Goal: Information Seeking & Learning: Learn about a topic

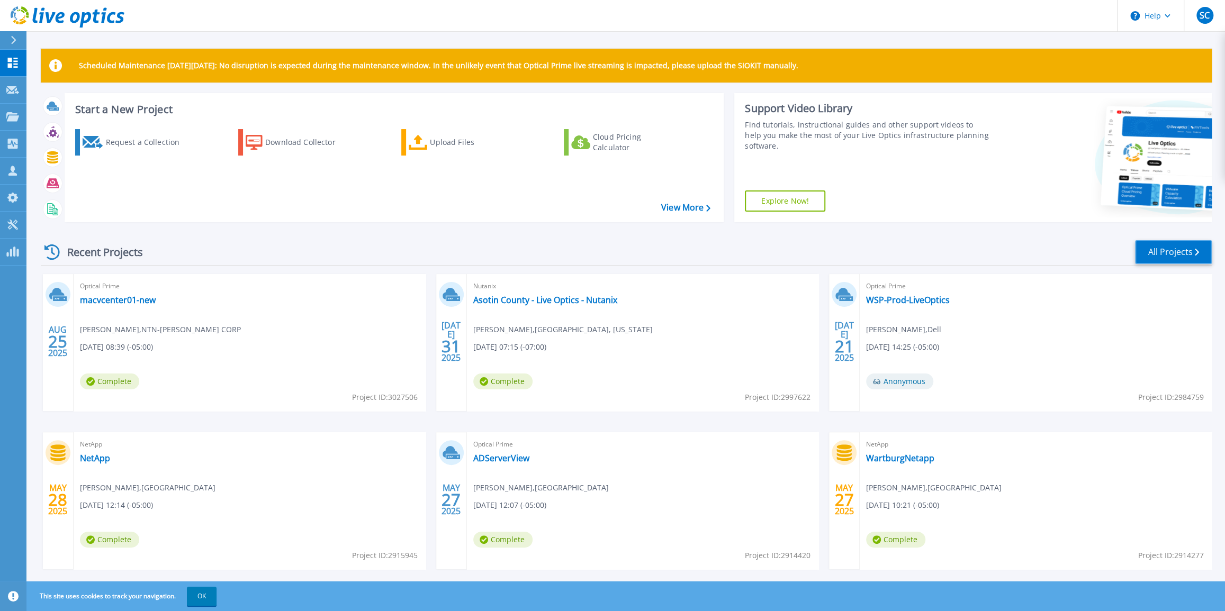
click at [1179, 250] on link "All Projects" at bounding box center [1173, 252] width 77 height 24
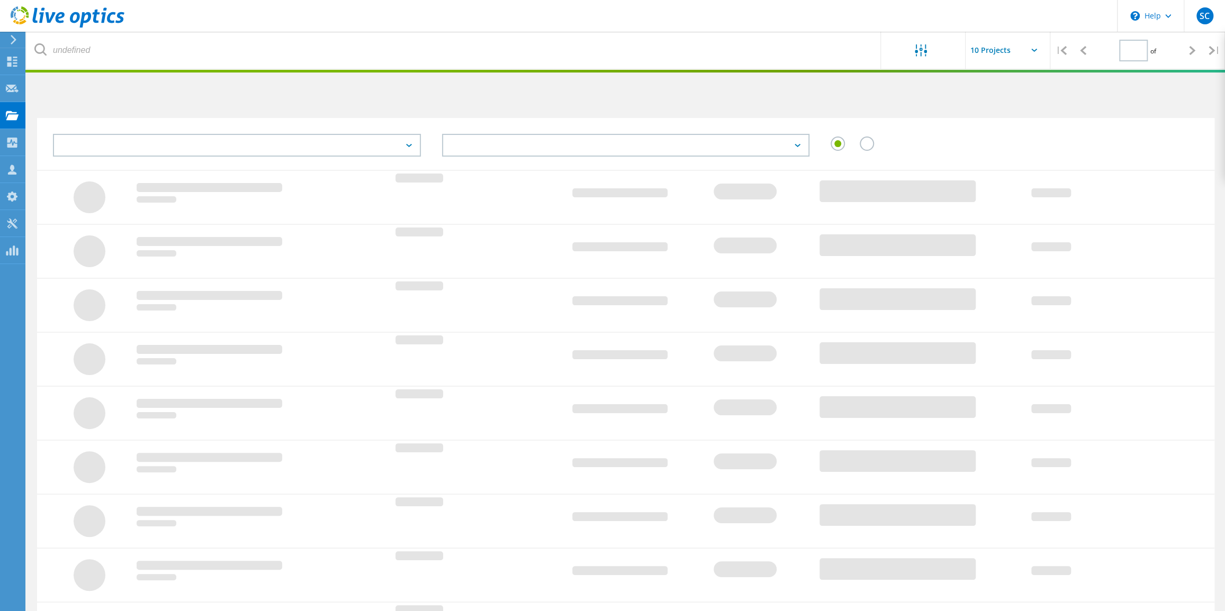
type input "1"
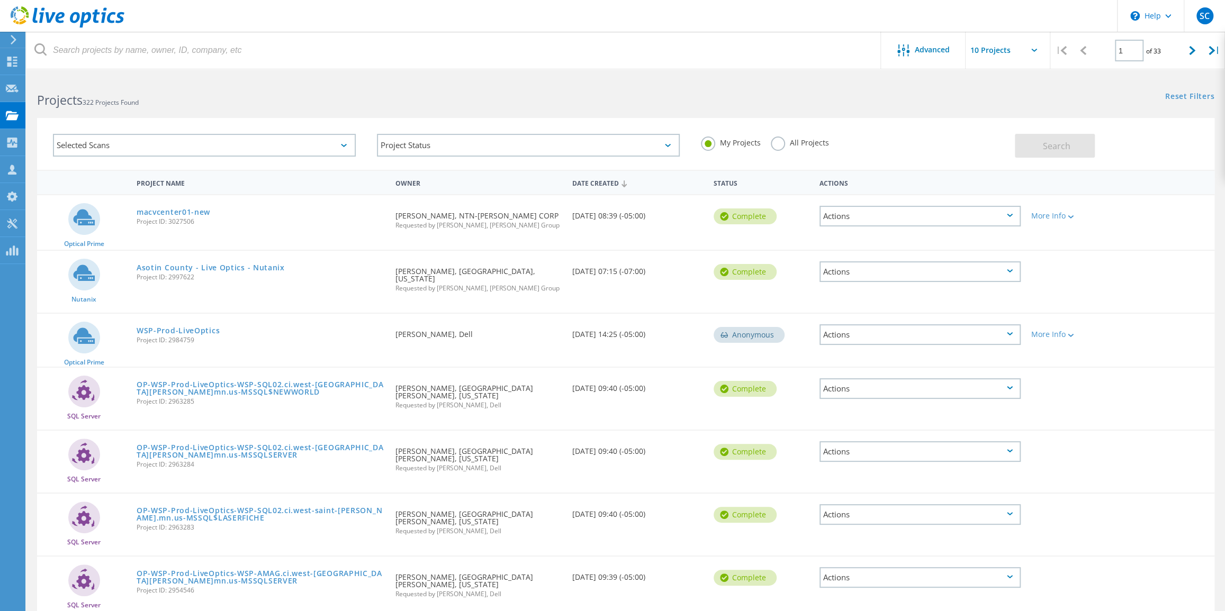
click at [779, 145] on label "All Projects" at bounding box center [799, 142] width 58 height 10
click at [0, 0] on input "All Projects" at bounding box center [0, 0] width 0 height 0
click at [1048, 147] on span "Search" at bounding box center [1057, 146] width 28 height 12
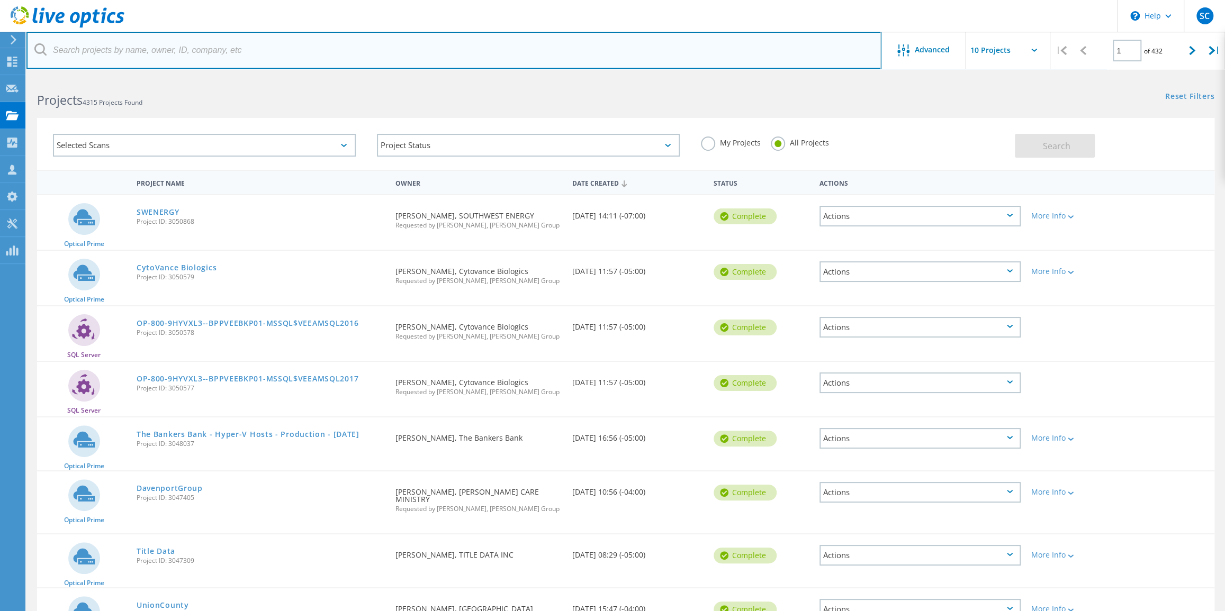
click at [251, 57] on input "text" at bounding box center [453, 50] width 855 height 37
type input "southwest"
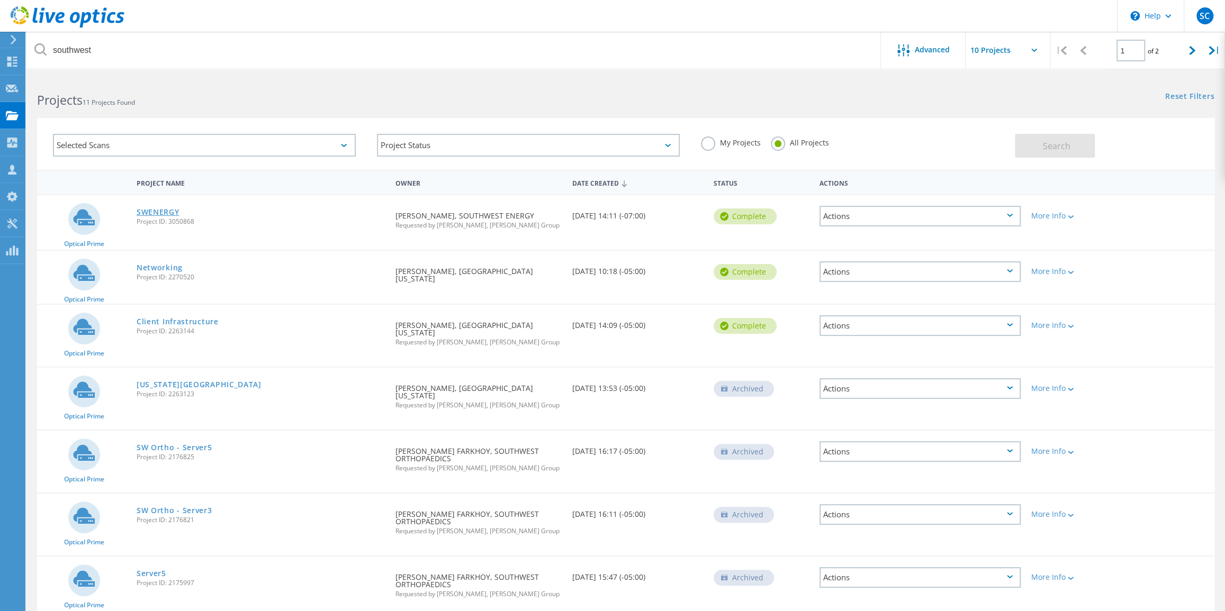
click at [169, 209] on link "SWENERGY" at bounding box center [158, 212] width 43 height 7
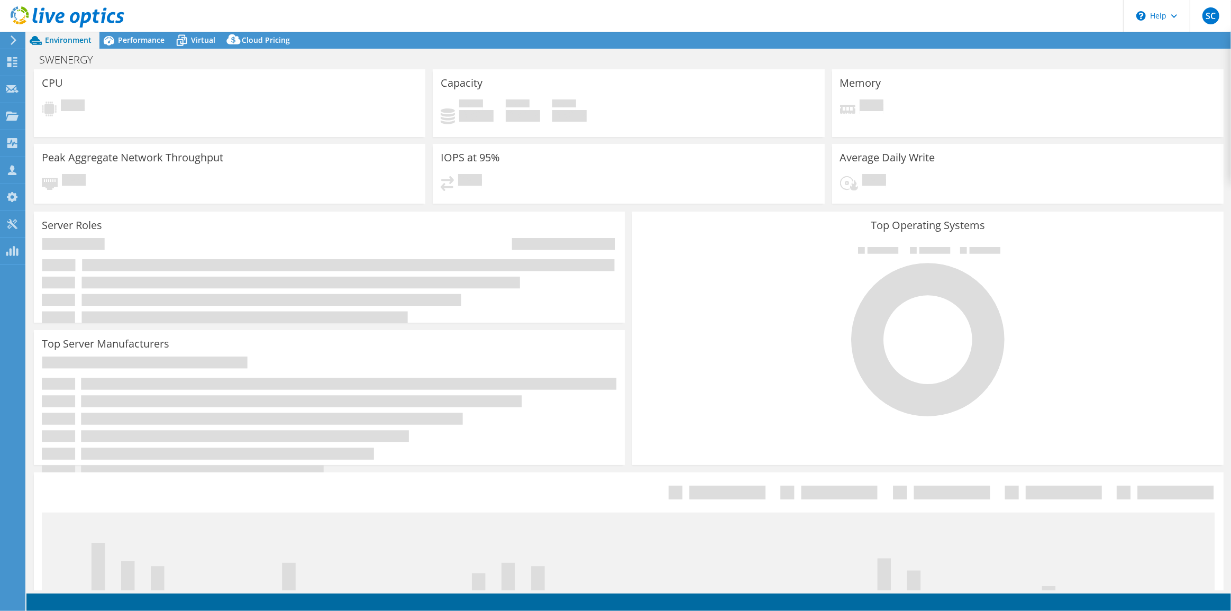
select select "USD"
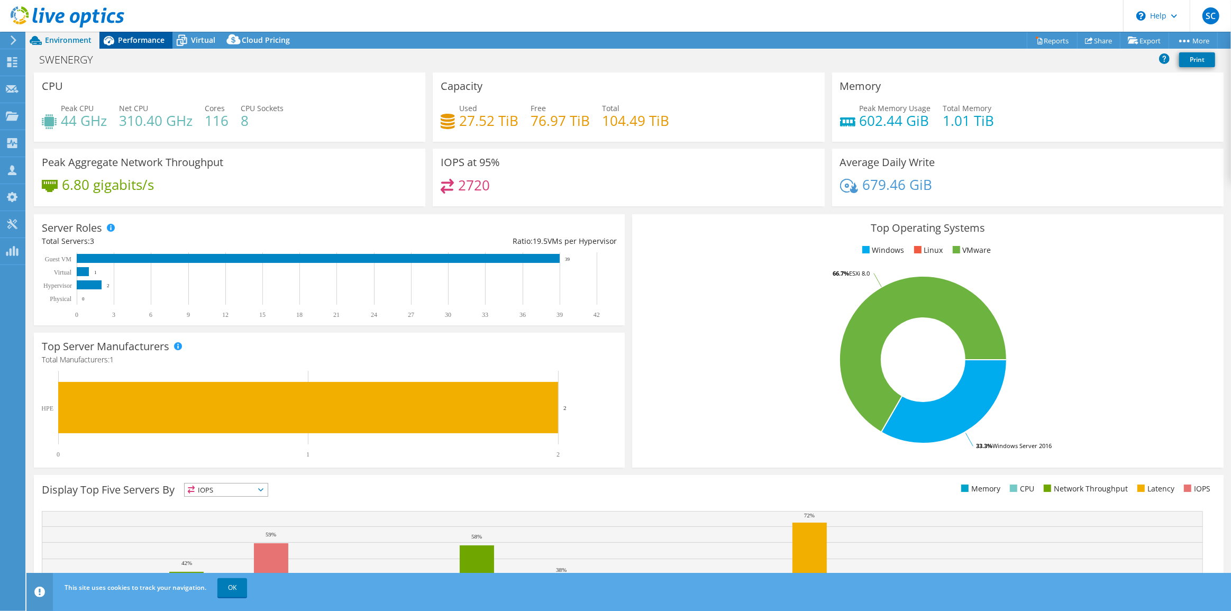
click at [140, 43] on span "Performance" at bounding box center [141, 40] width 47 height 10
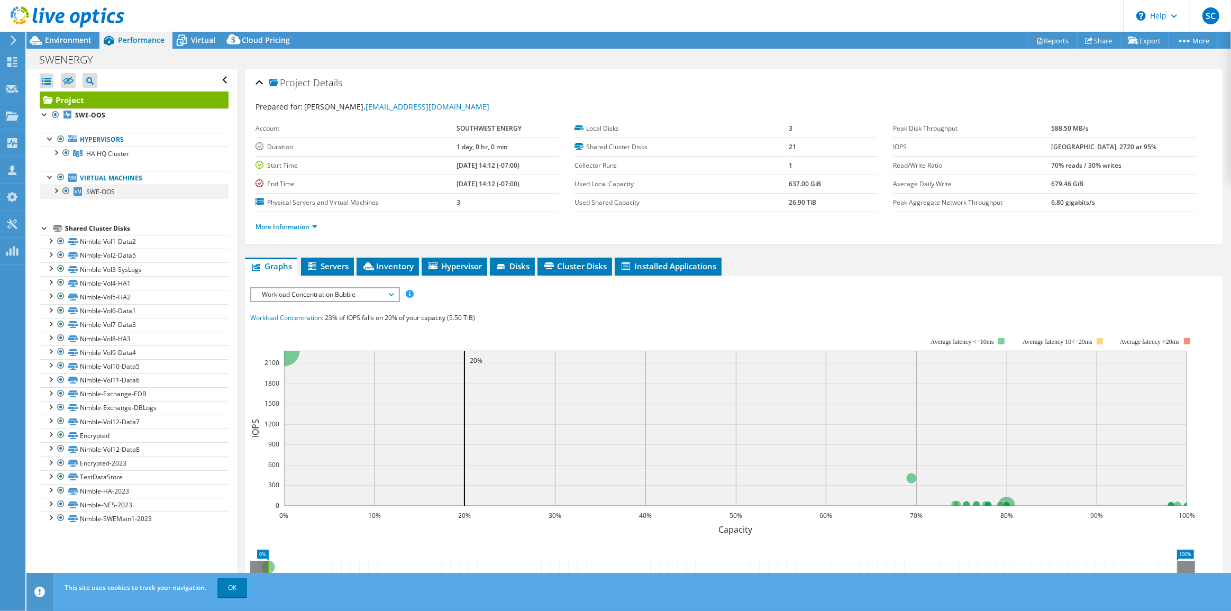
click at [56, 192] on div at bounding box center [55, 190] width 11 height 11
click at [55, 153] on div at bounding box center [55, 152] width 11 height 11
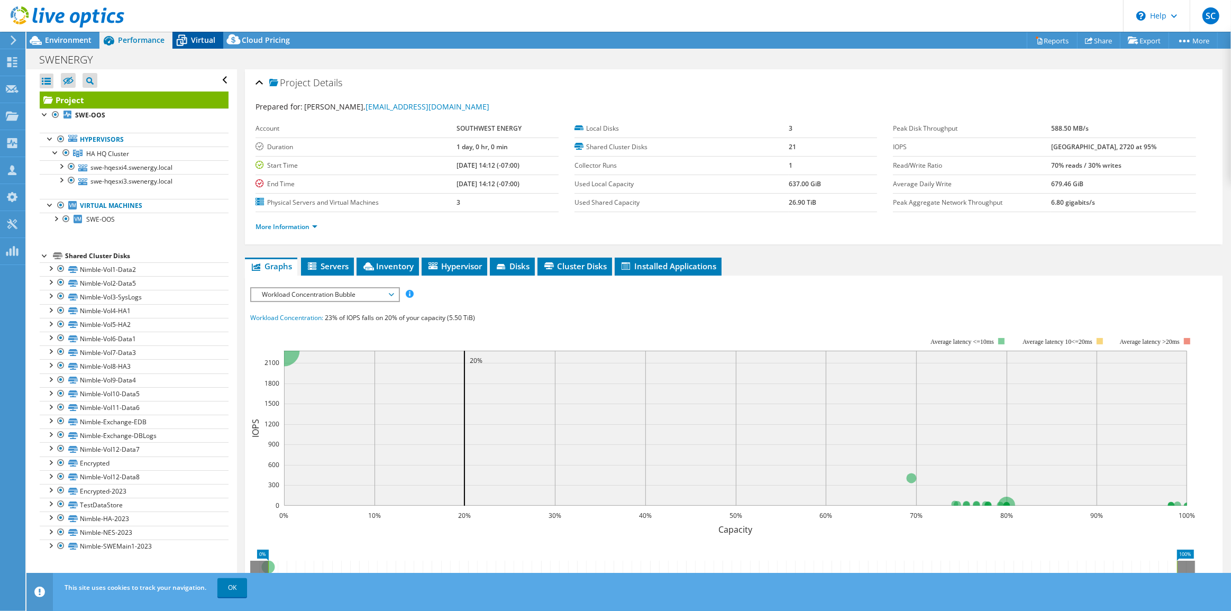
click at [202, 40] on span "Virtual" at bounding box center [203, 40] width 24 height 10
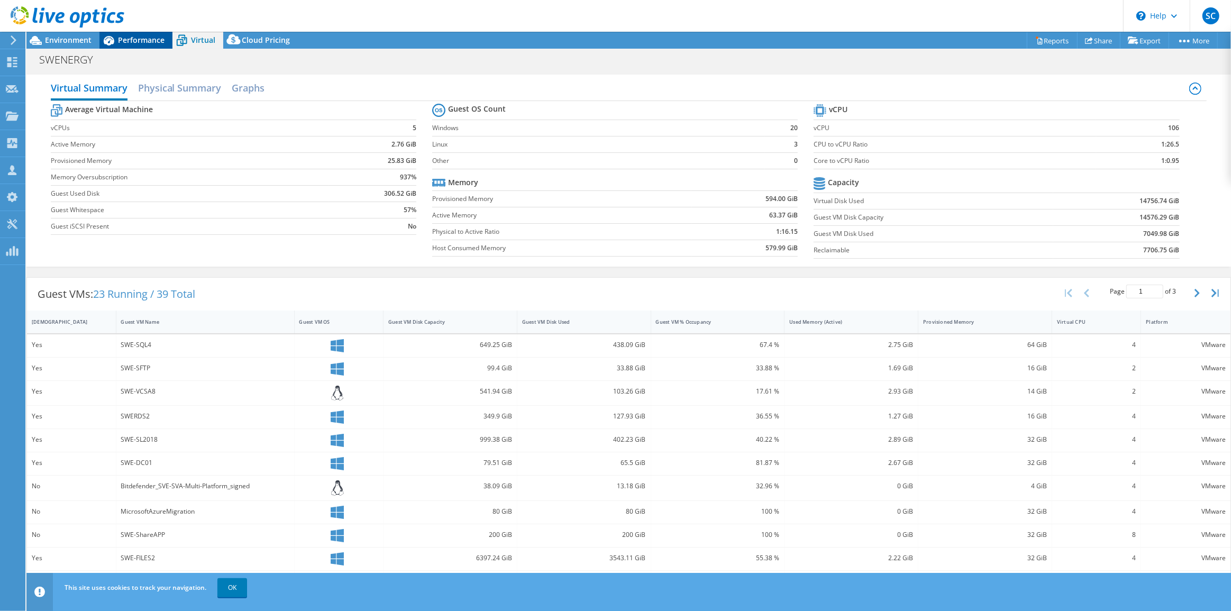
click at [142, 42] on span "Performance" at bounding box center [141, 40] width 47 height 10
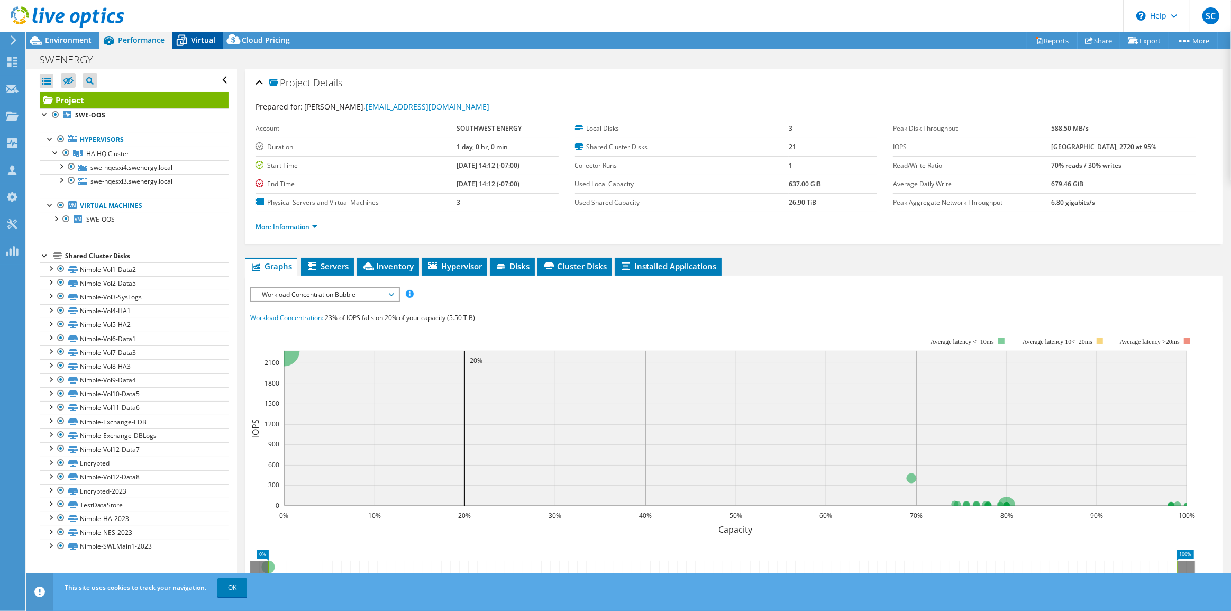
click at [188, 41] on icon at bounding box center [182, 40] width 19 height 19
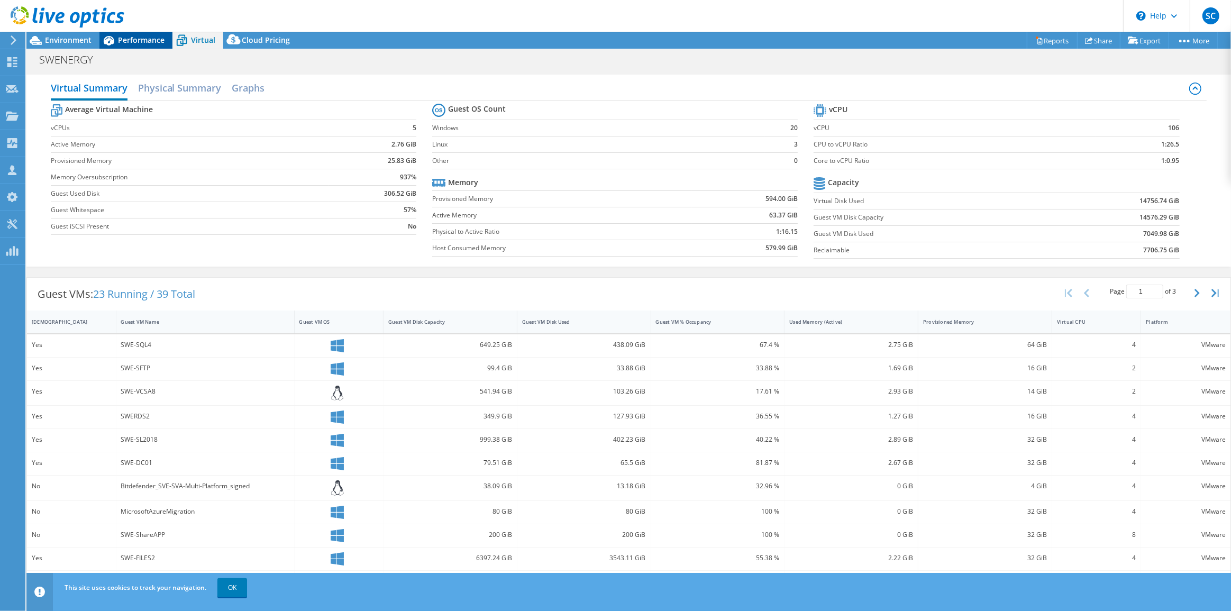
drag, startPoint x: 140, startPoint y: 36, endPoint x: 141, endPoint y: 42, distance: 6.4
click at [140, 37] on span "Performance" at bounding box center [141, 40] width 47 height 10
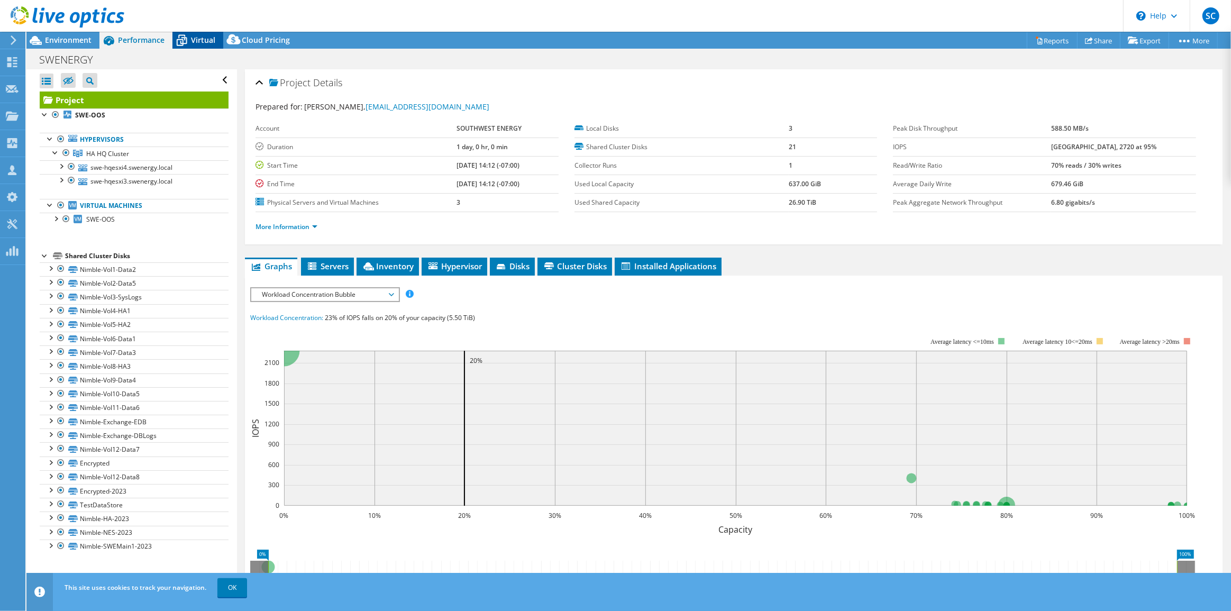
click at [187, 42] on icon at bounding box center [182, 40] width 19 height 19
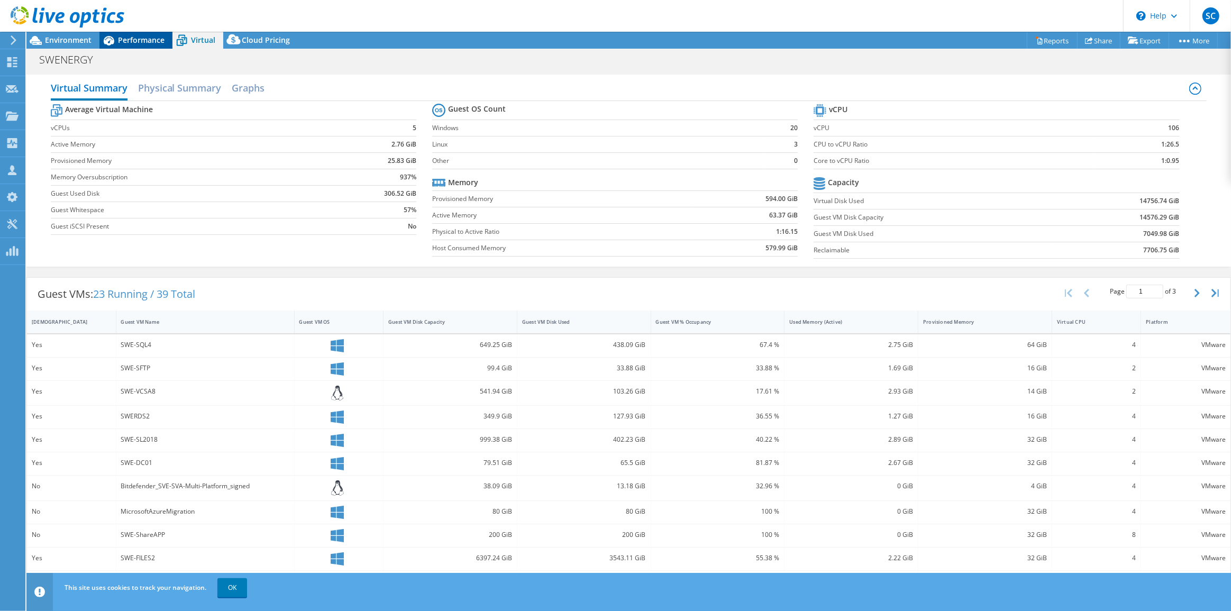
click at [140, 41] on span "Performance" at bounding box center [141, 40] width 47 height 10
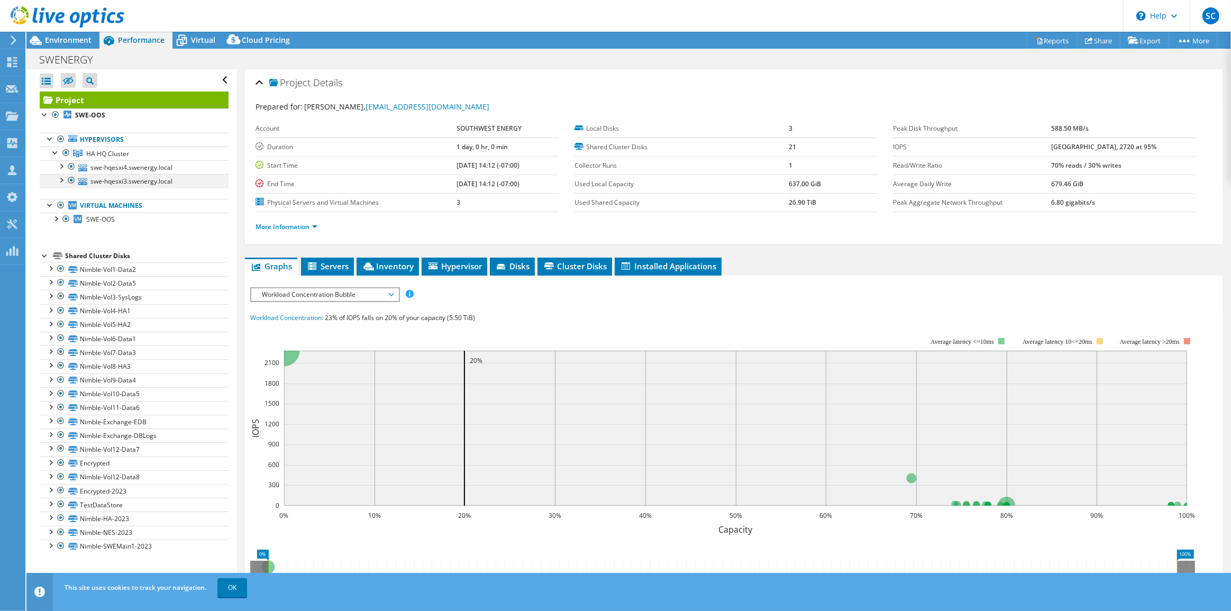
click at [62, 178] on div at bounding box center [61, 179] width 11 height 11
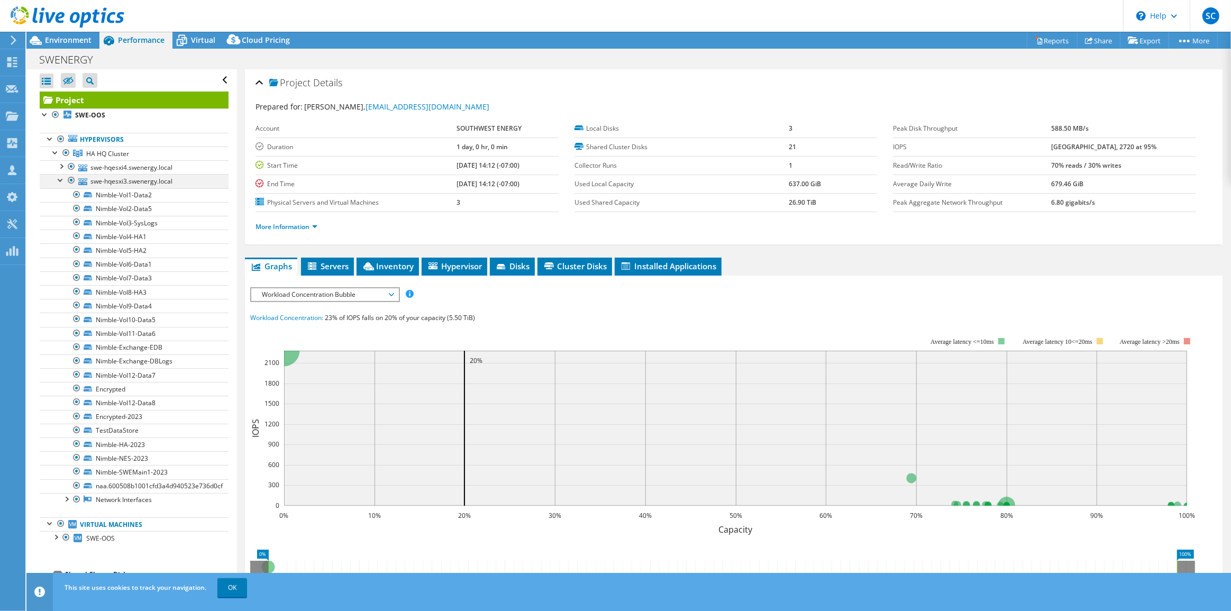
click at [62, 178] on div at bounding box center [61, 179] width 11 height 11
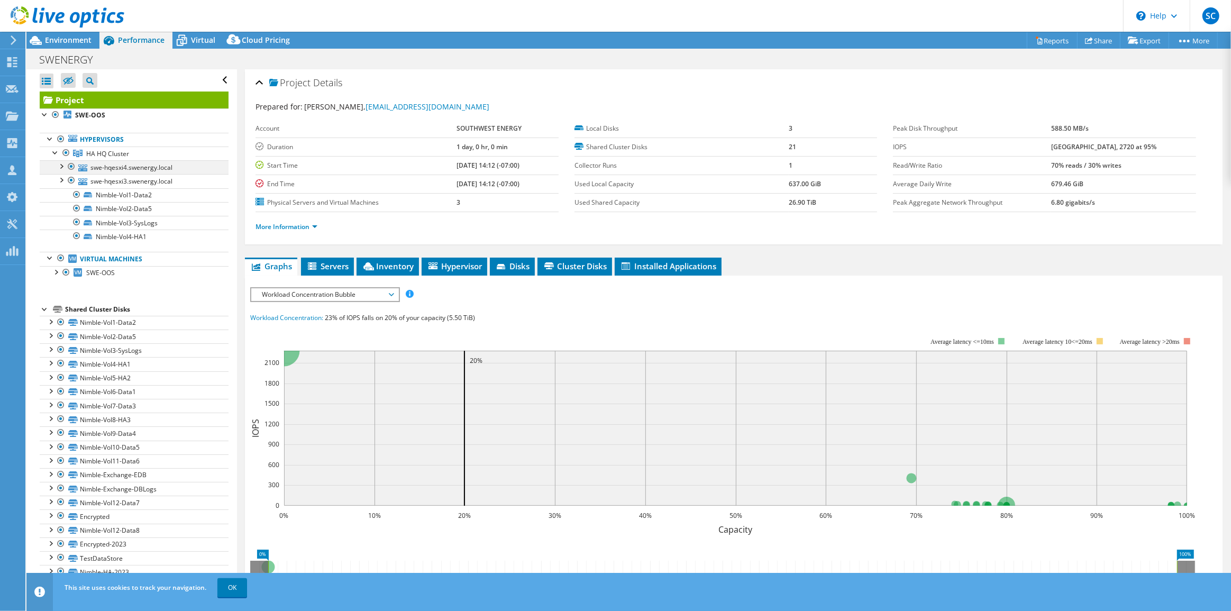
click at [60, 165] on div at bounding box center [61, 165] width 11 height 11
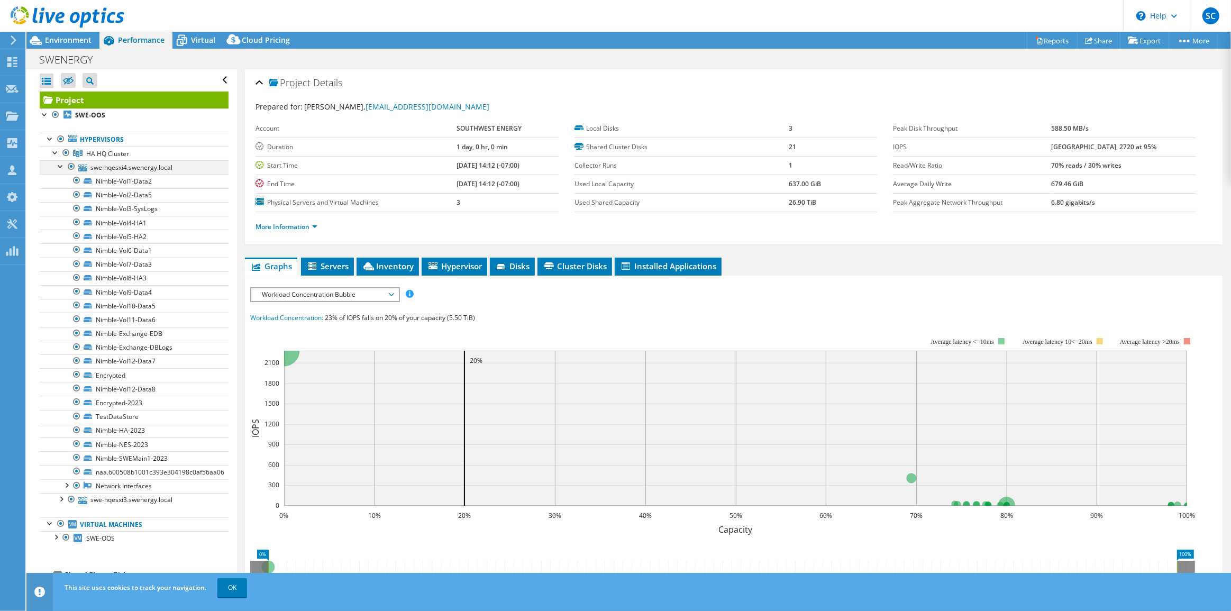
click at [60, 165] on div at bounding box center [61, 165] width 11 height 11
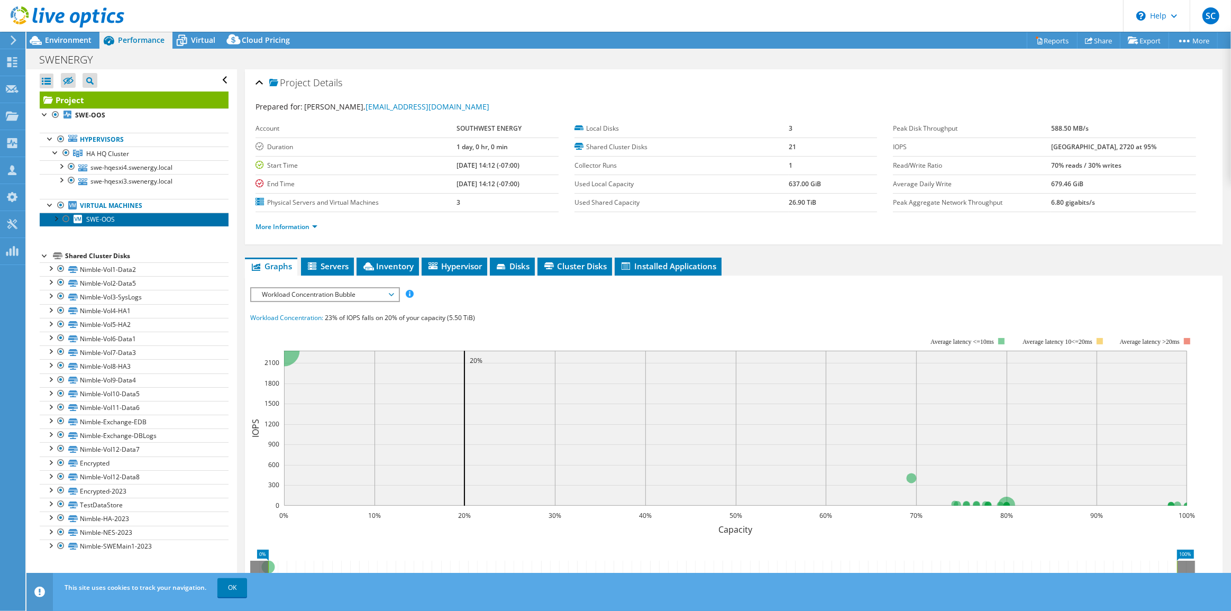
click at [95, 220] on span "SWE-OOS" at bounding box center [100, 219] width 29 height 9
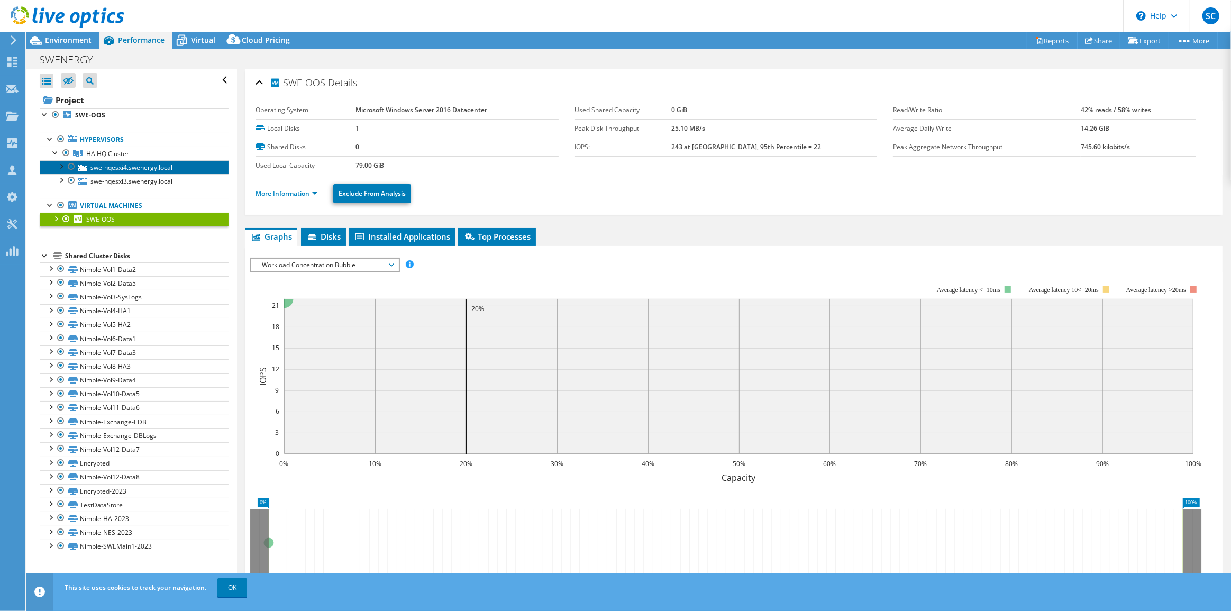
click at [99, 167] on link "swe-hqesxi4.swenergy.local" at bounding box center [134, 167] width 189 height 14
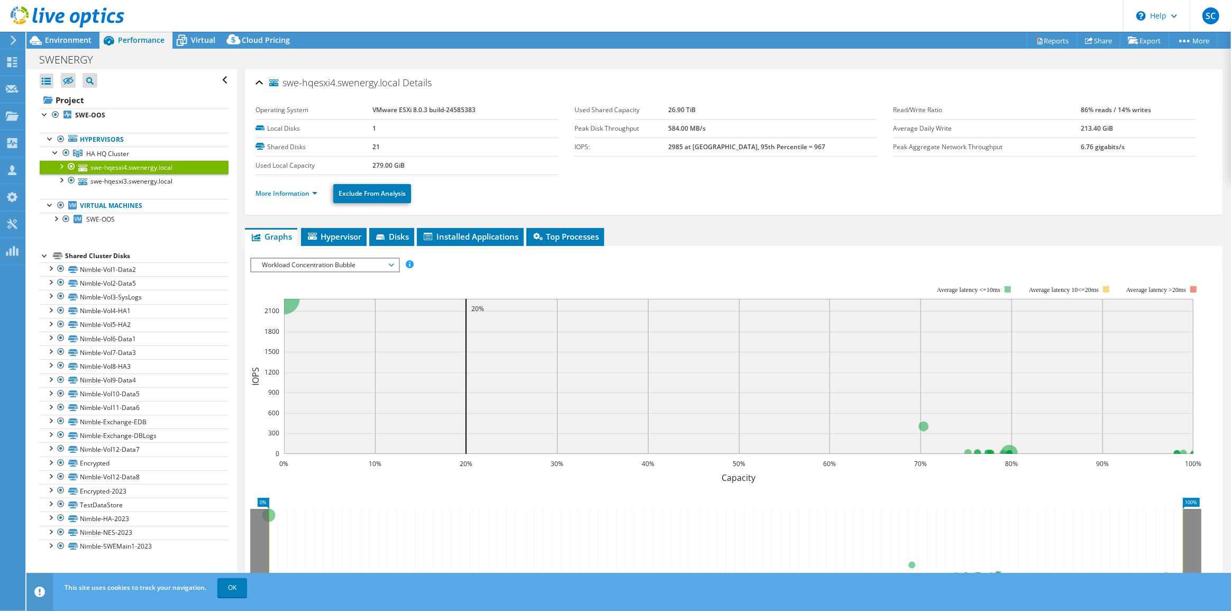
click at [60, 165] on div at bounding box center [61, 165] width 11 height 11
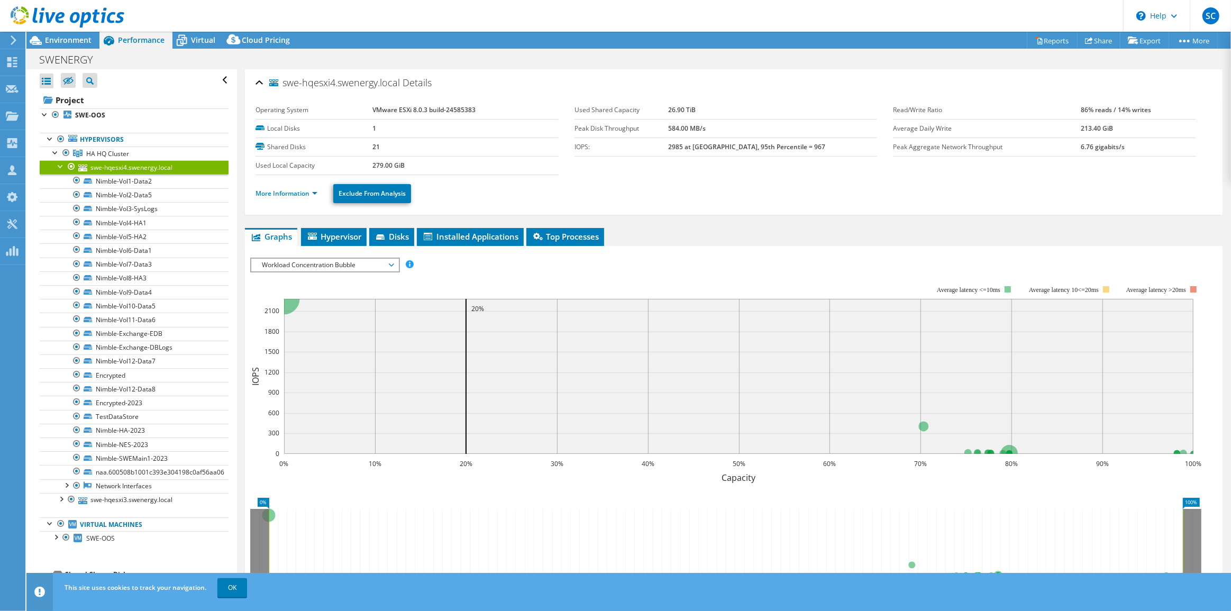
click at [60, 165] on div at bounding box center [61, 165] width 11 height 11
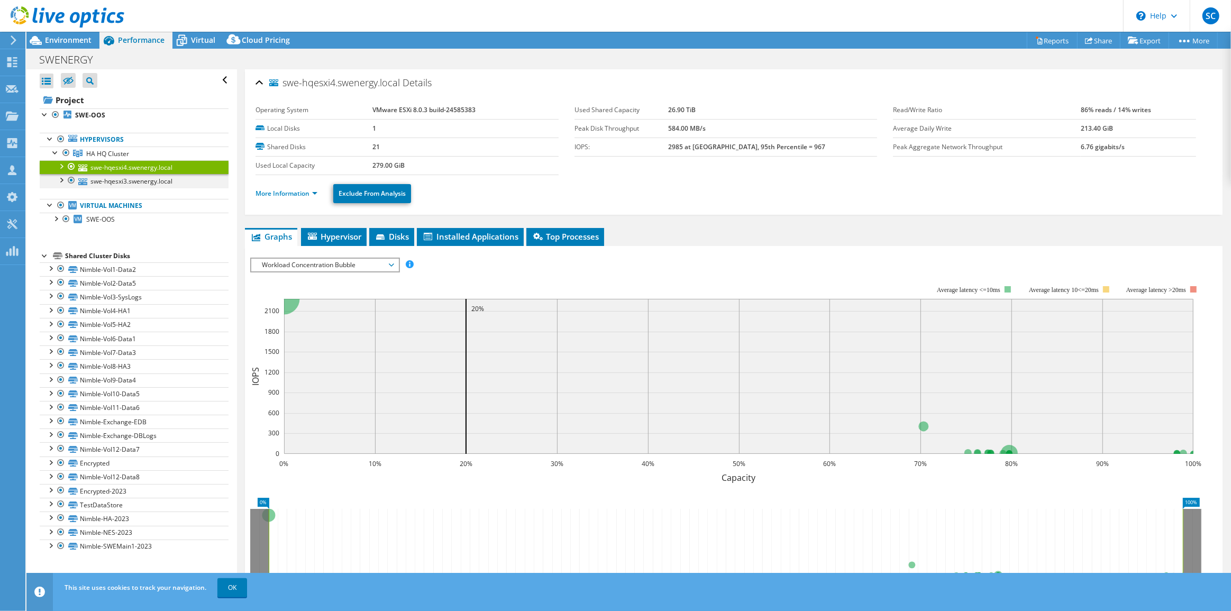
click at [62, 182] on div at bounding box center [61, 179] width 11 height 11
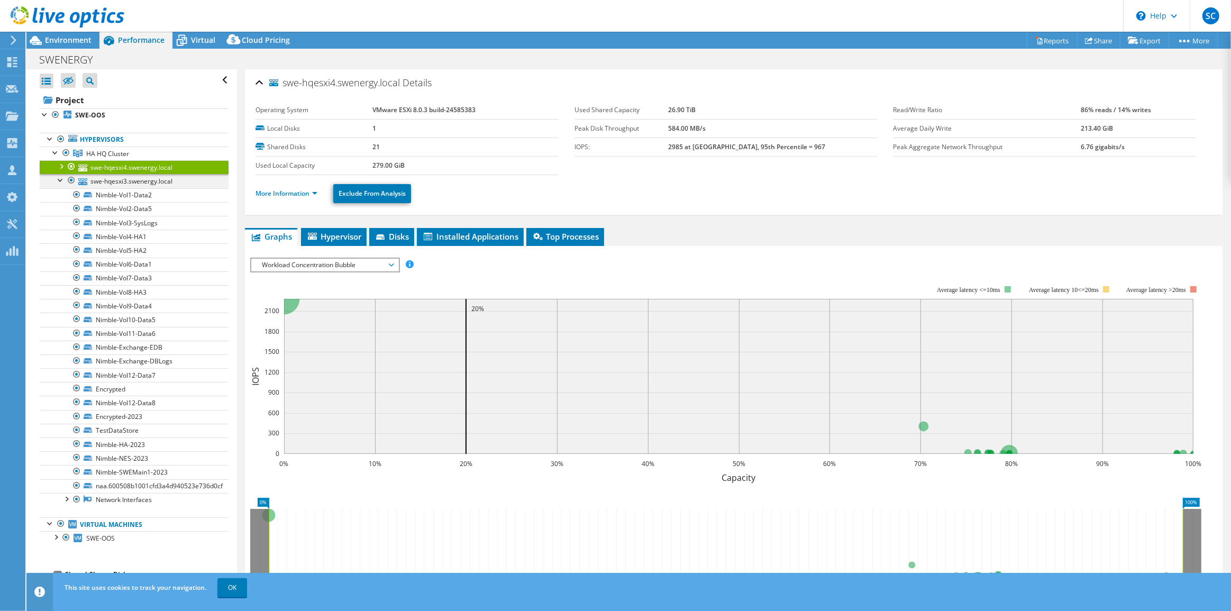
click at [60, 183] on div at bounding box center [61, 179] width 11 height 11
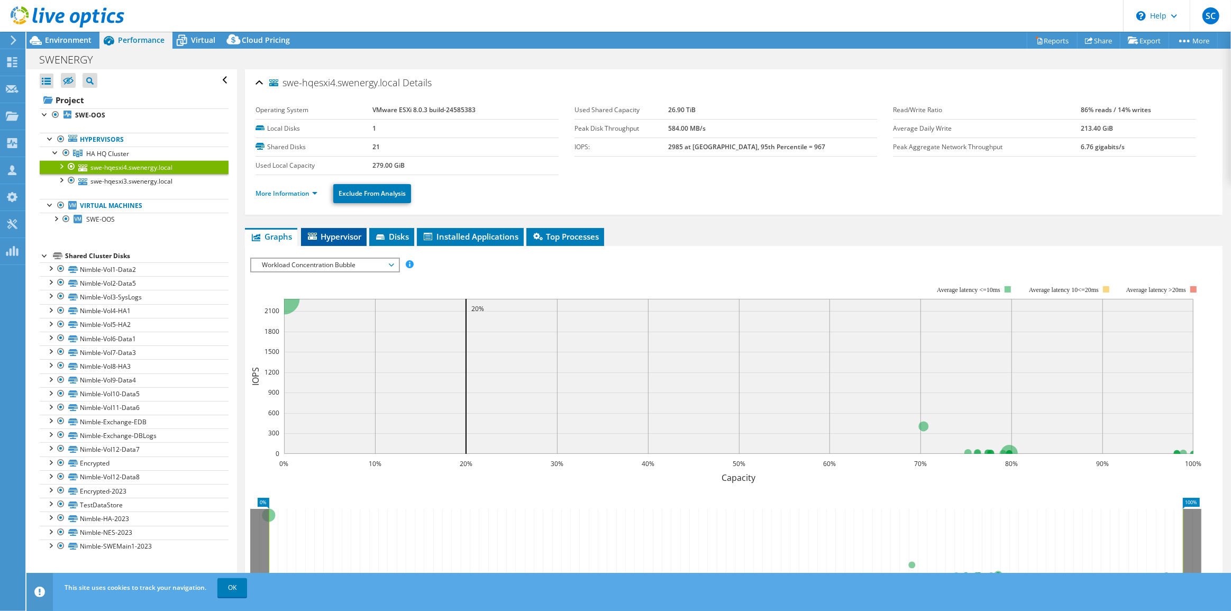
click at [355, 237] on span "Hypervisor" at bounding box center [333, 236] width 55 height 11
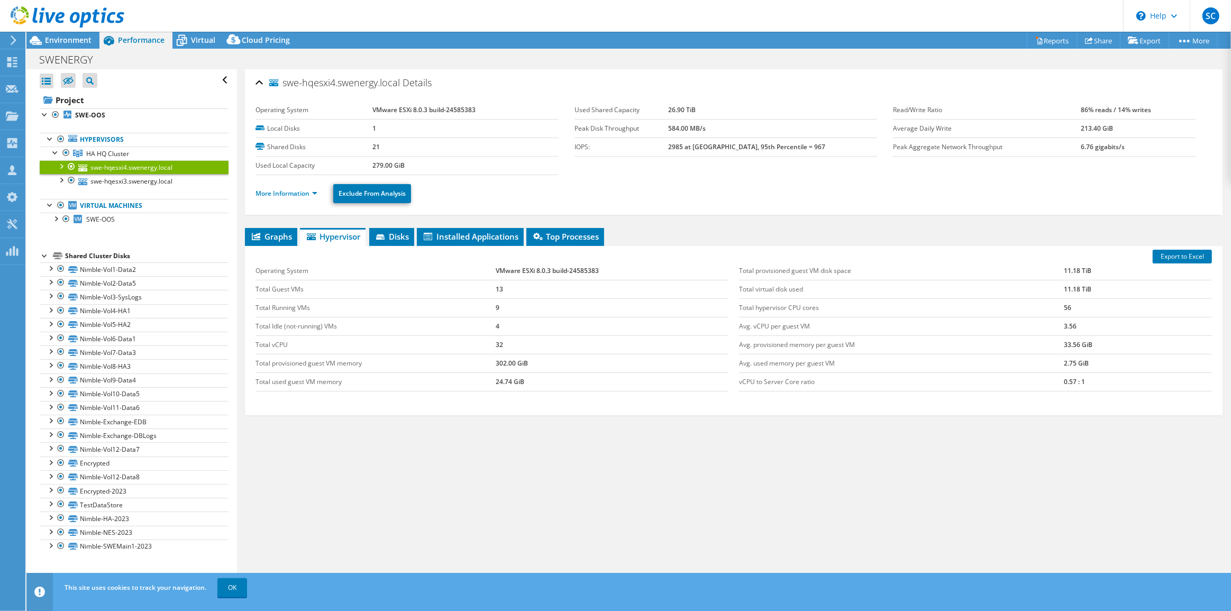
click at [84, 122] on ul "Hypervisors HA HQ Cluster swe-hqesxi4.swenergy.local" at bounding box center [134, 179] width 189 height 115
click at [87, 114] on b "SWE-OOS" at bounding box center [90, 115] width 30 height 9
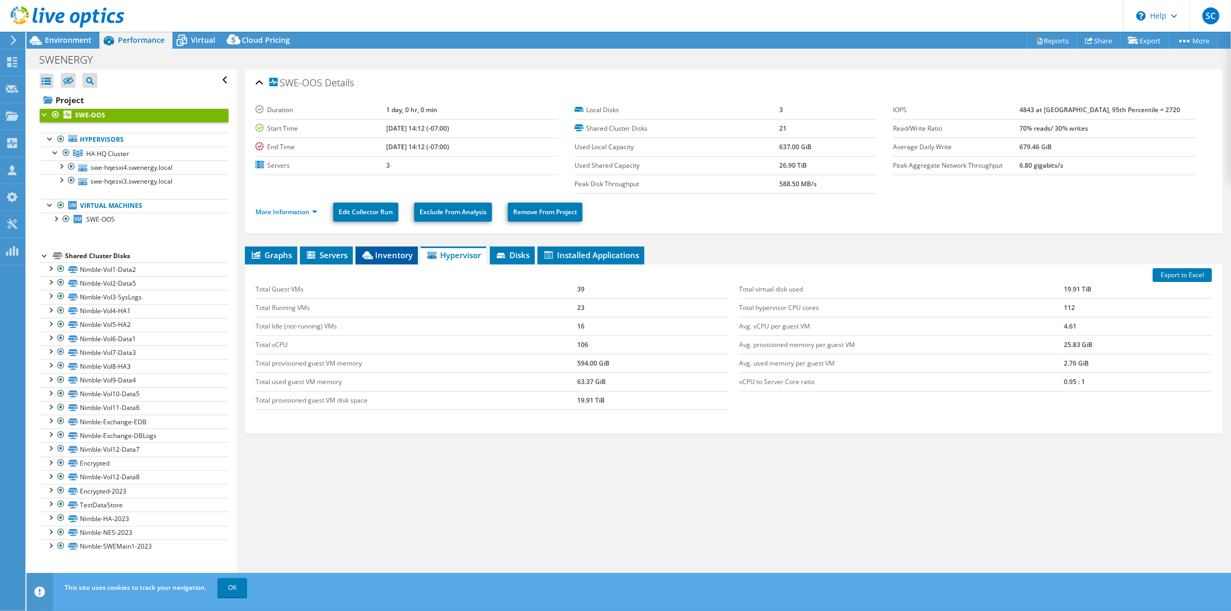
click at [380, 257] on span "Inventory" at bounding box center [387, 255] width 52 height 11
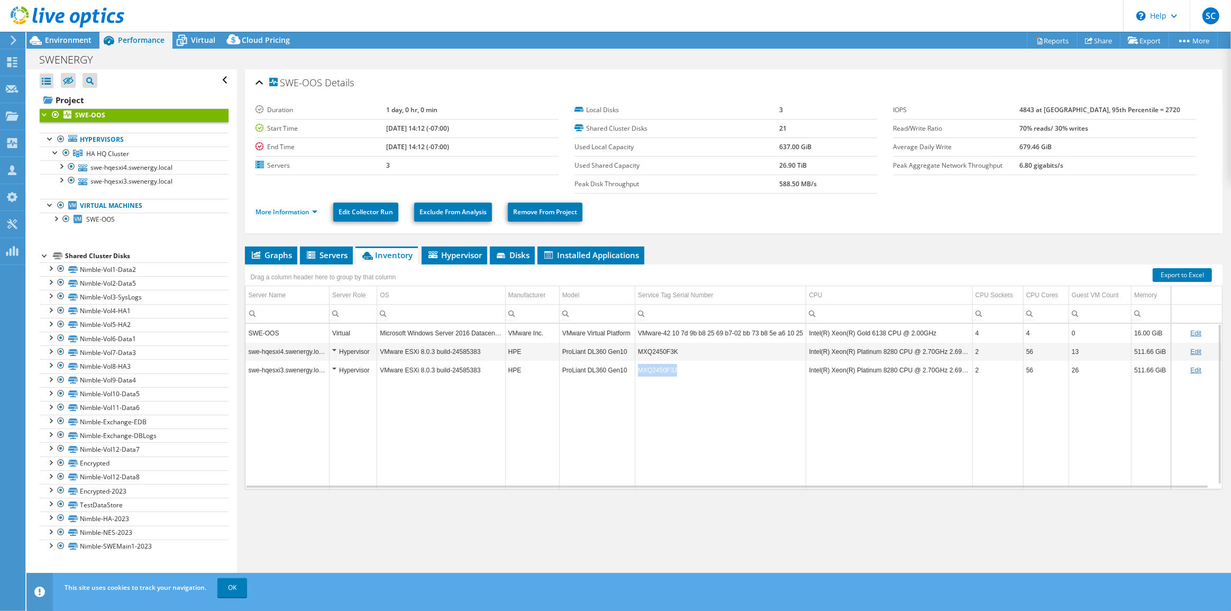
drag, startPoint x: 675, startPoint y: 367, endPoint x: 638, endPoint y: 367, distance: 37.0
click at [638, 367] on td "MXQ2450F3J" at bounding box center [720, 370] width 171 height 19
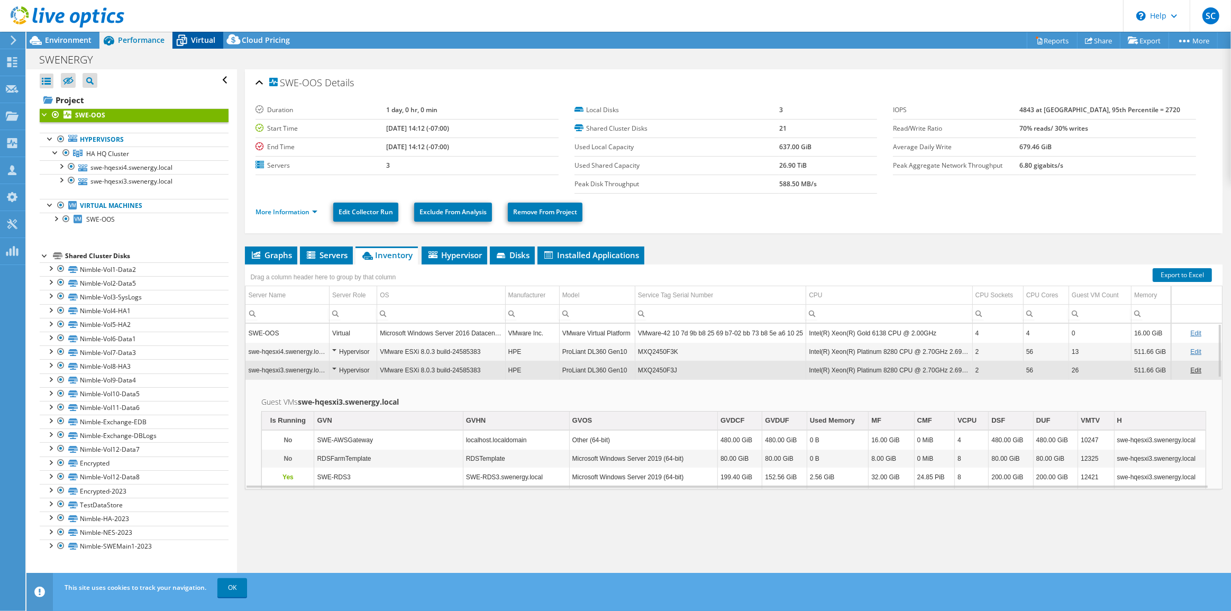
click at [197, 37] on span "Virtual" at bounding box center [203, 40] width 24 height 10
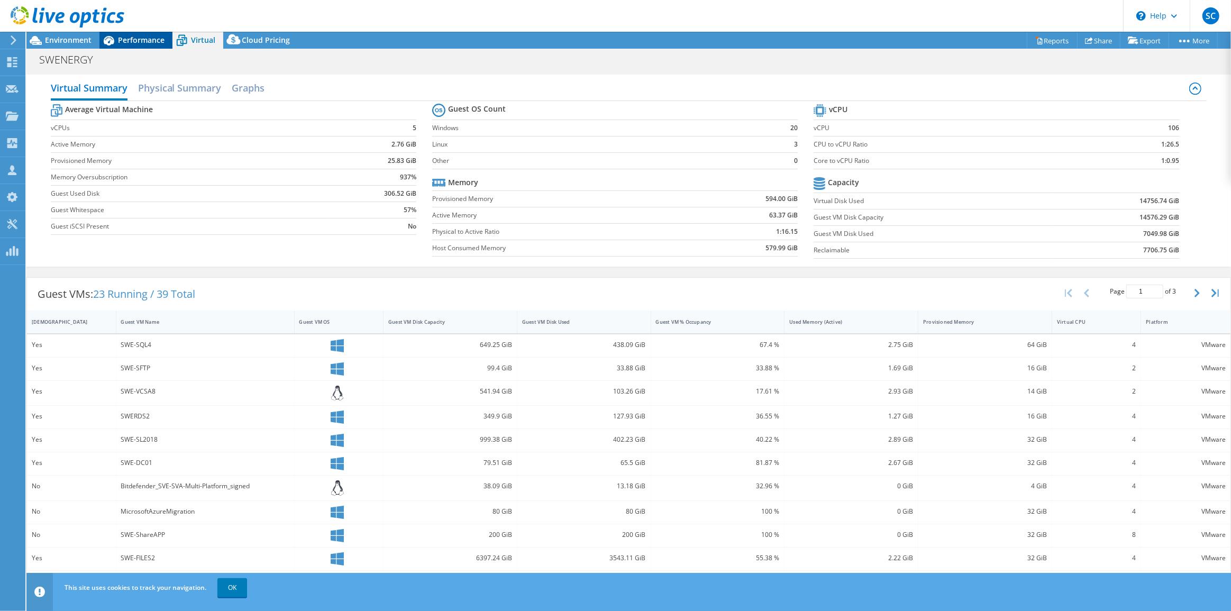
click at [148, 43] on span "Performance" at bounding box center [141, 40] width 47 height 10
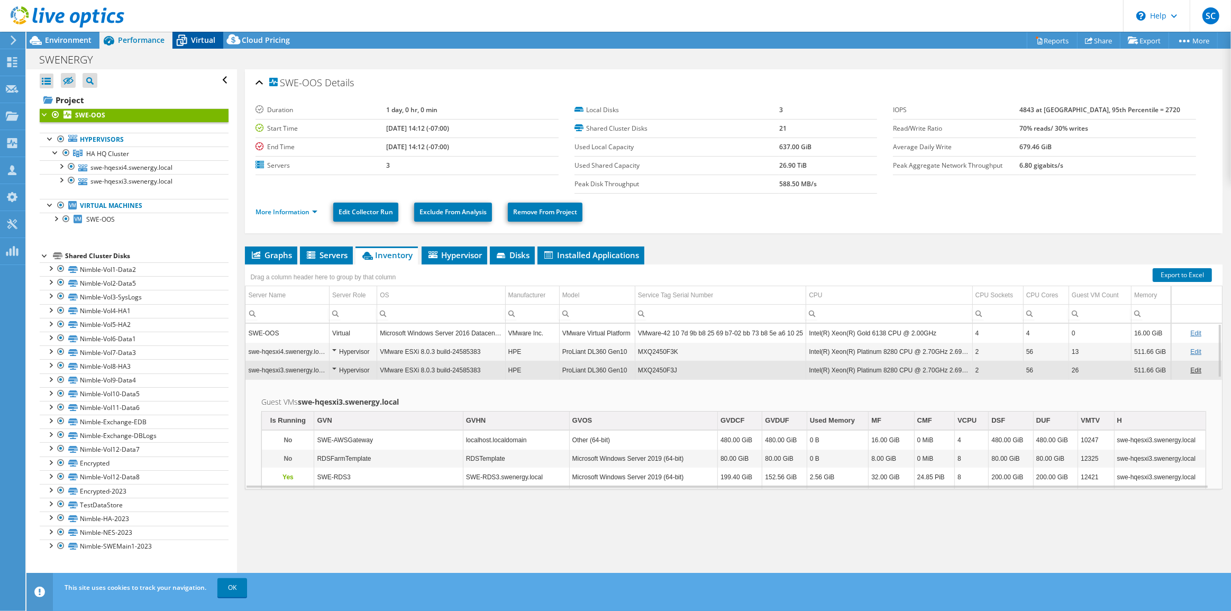
click at [203, 41] on span "Virtual" at bounding box center [203, 40] width 24 height 10
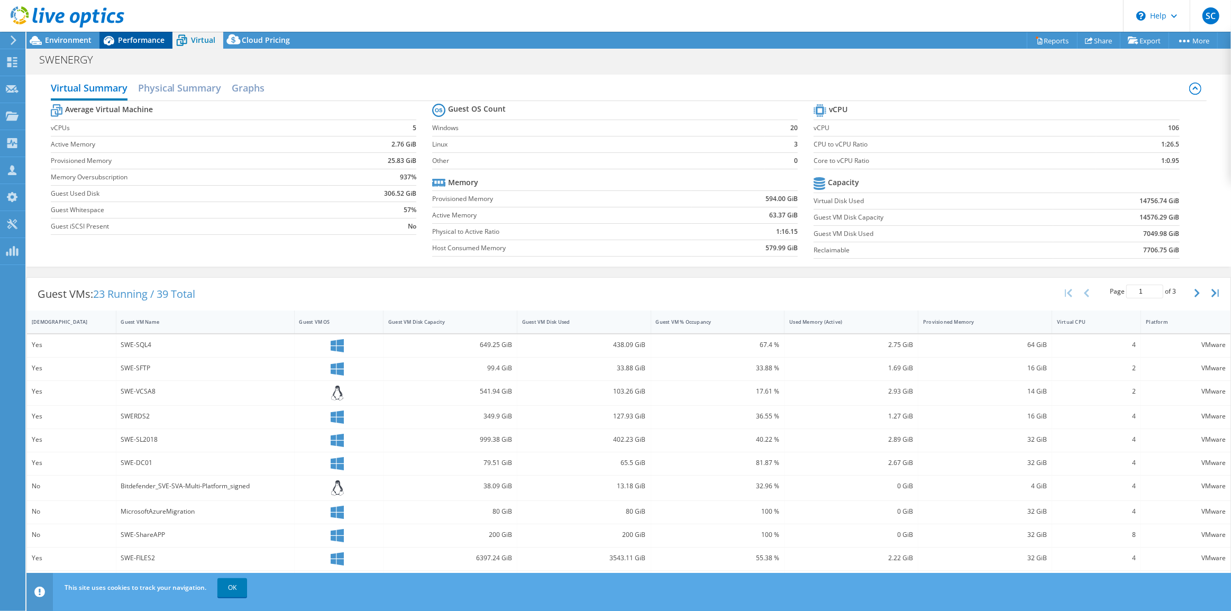
click at [157, 43] on span "Performance" at bounding box center [141, 40] width 47 height 10
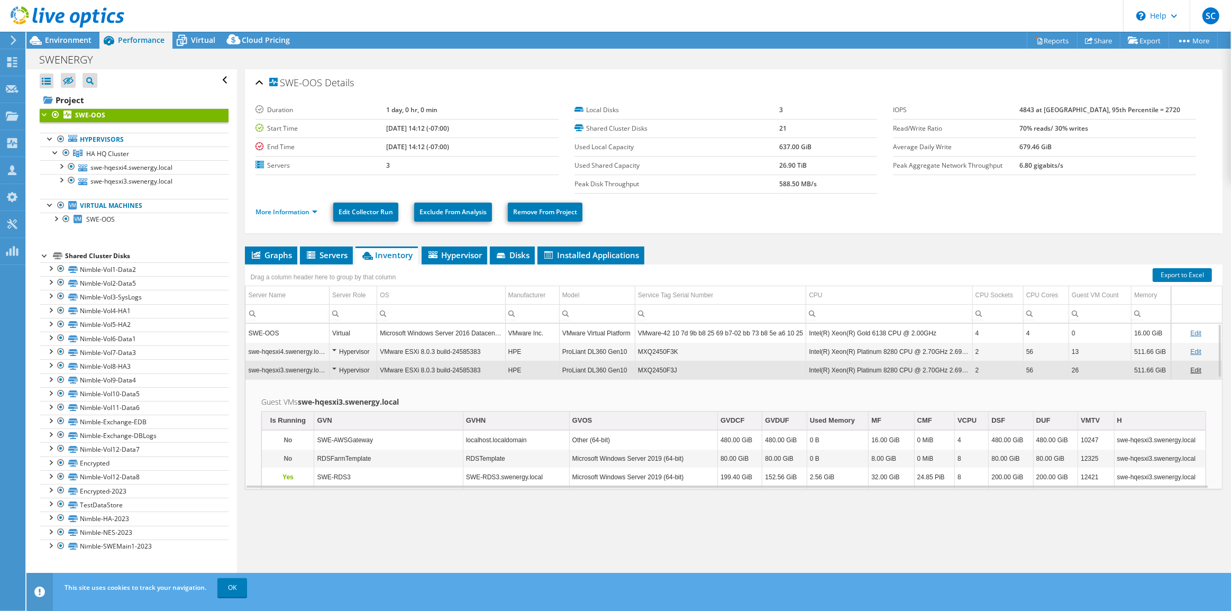
click at [78, 33] on div at bounding box center [62, 17] width 124 height 35
click at [111, 43] on icon at bounding box center [109, 41] width 11 height 10
click at [83, 44] on div "Environment" at bounding box center [62, 40] width 73 height 17
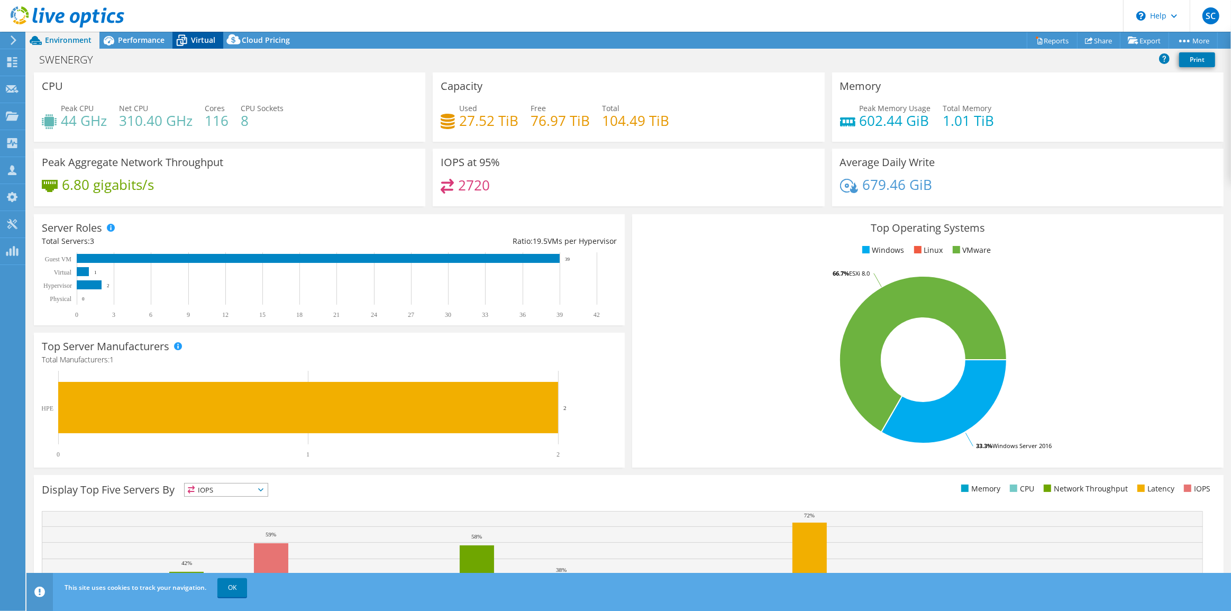
click at [192, 39] on span "Virtual" at bounding box center [203, 40] width 24 height 10
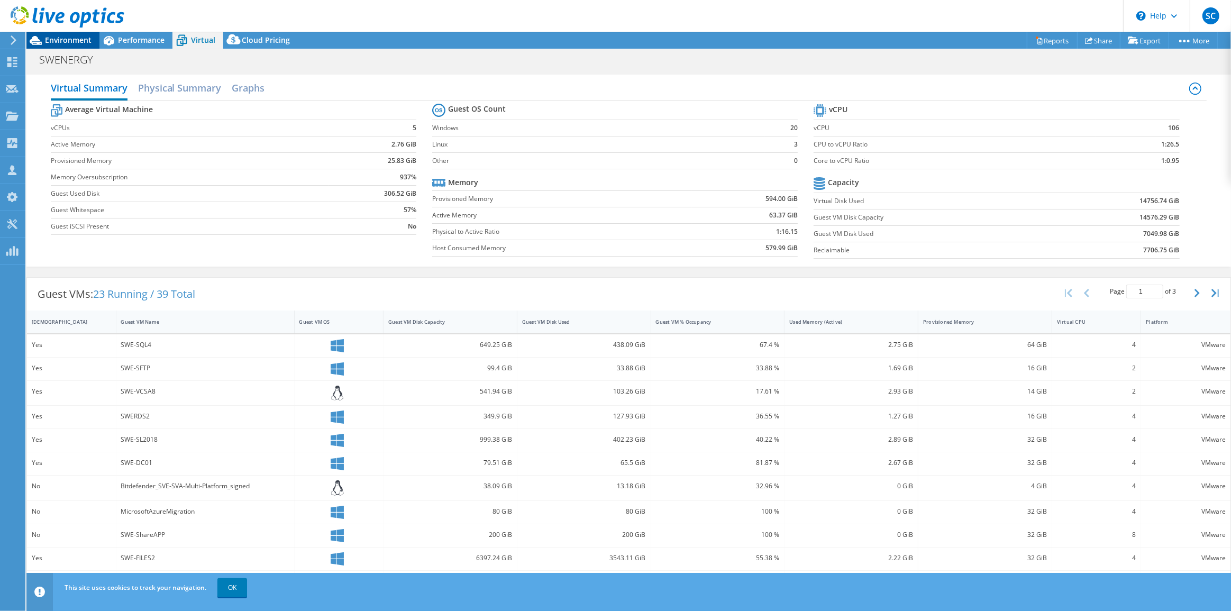
click at [80, 41] on span "Environment" at bounding box center [68, 40] width 47 height 10
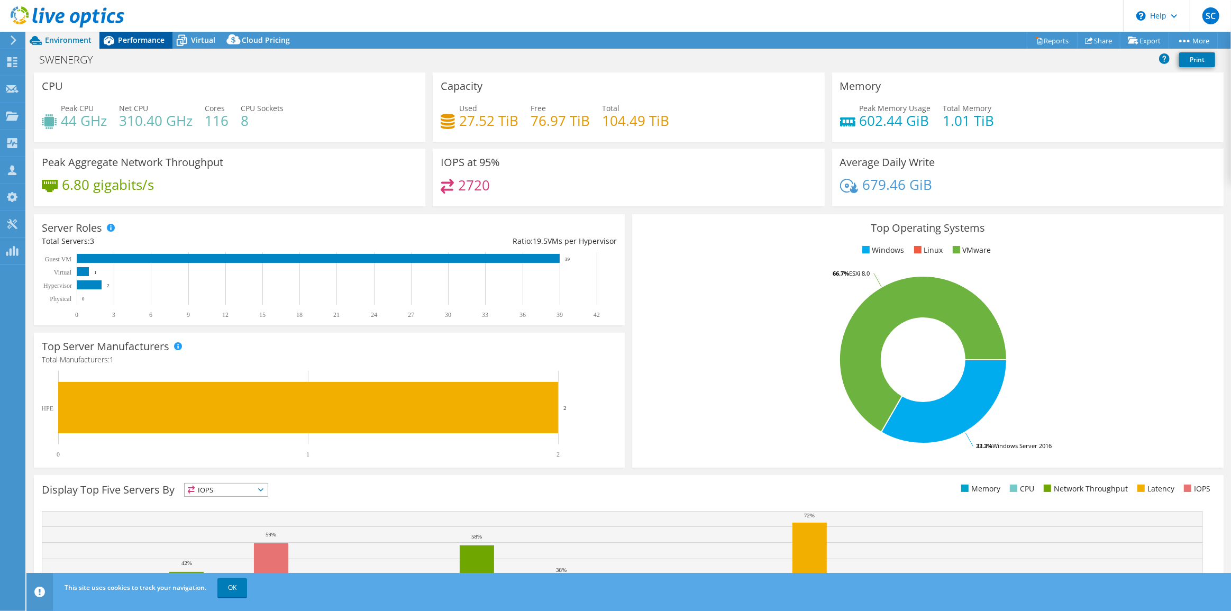
click at [128, 43] on span "Performance" at bounding box center [141, 40] width 47 height 10
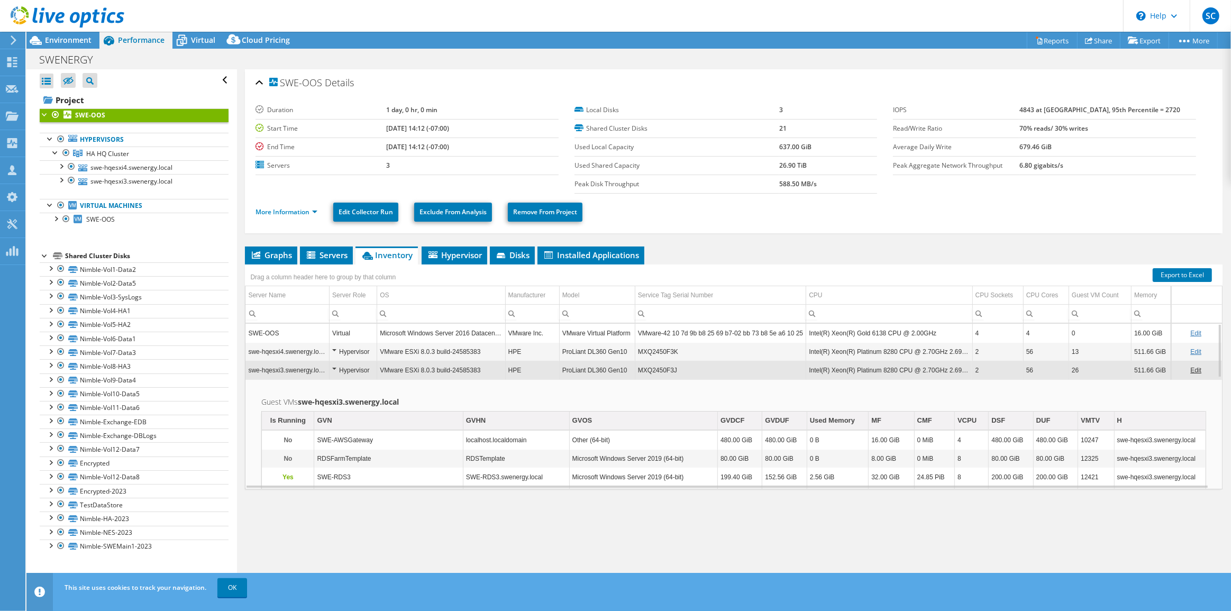
click at [655, 350] on td "MXQ2450F3K" at bounding box center [720, 351] width 171 height 19
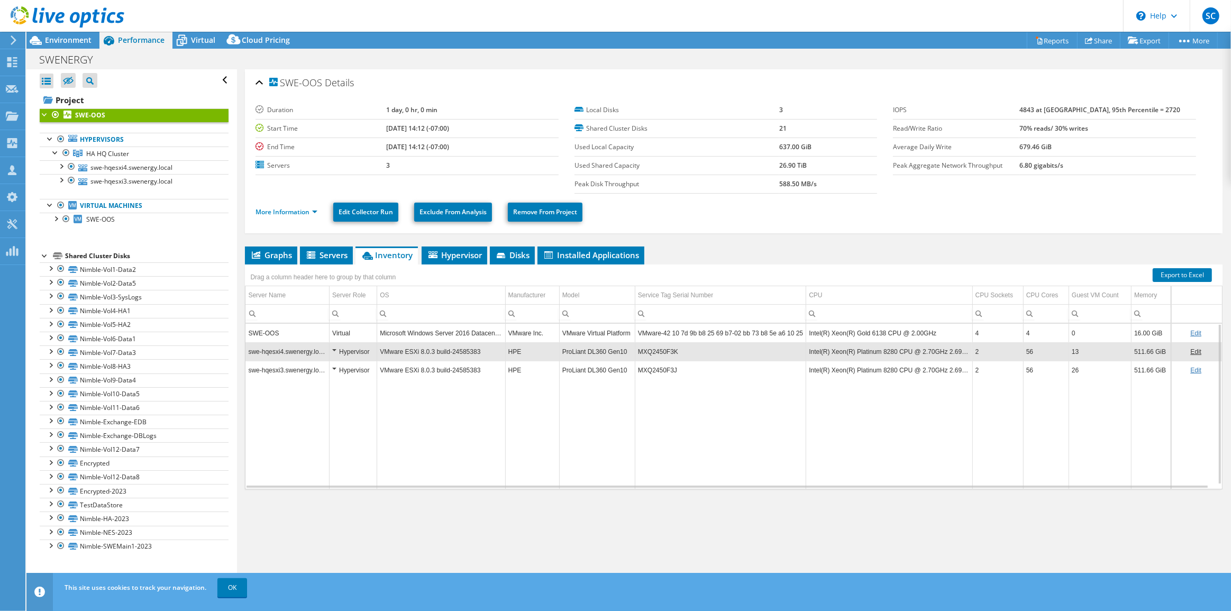
click at [656, 350] on td "MXQ2450F3K" at bounding box center [720, 351] width 171 height 19
click at [663, 352] on td "MXQ2450F3K" at bounding box center [720, 351] width 171 height 19
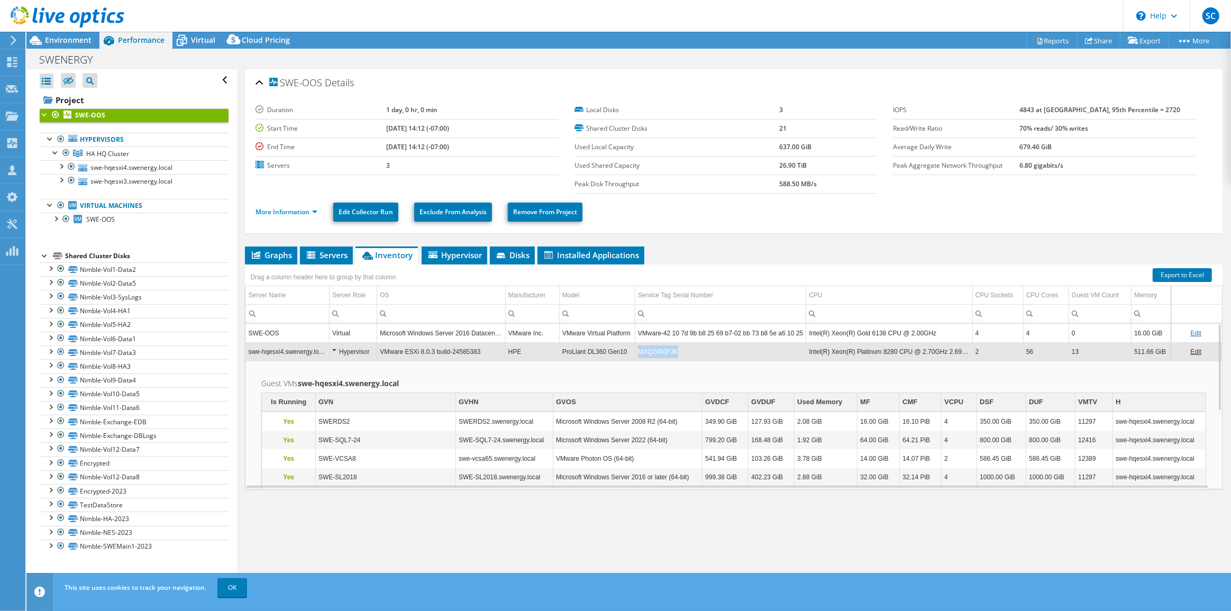
drag, startPoint x: 676, startPoint y: 353, endPoint x: 638, endPoint y: 352, distance: 38.1
click at [638, 352] on td "MXQ2450F3K" at bounding box center [720, 351] width 171 height 19
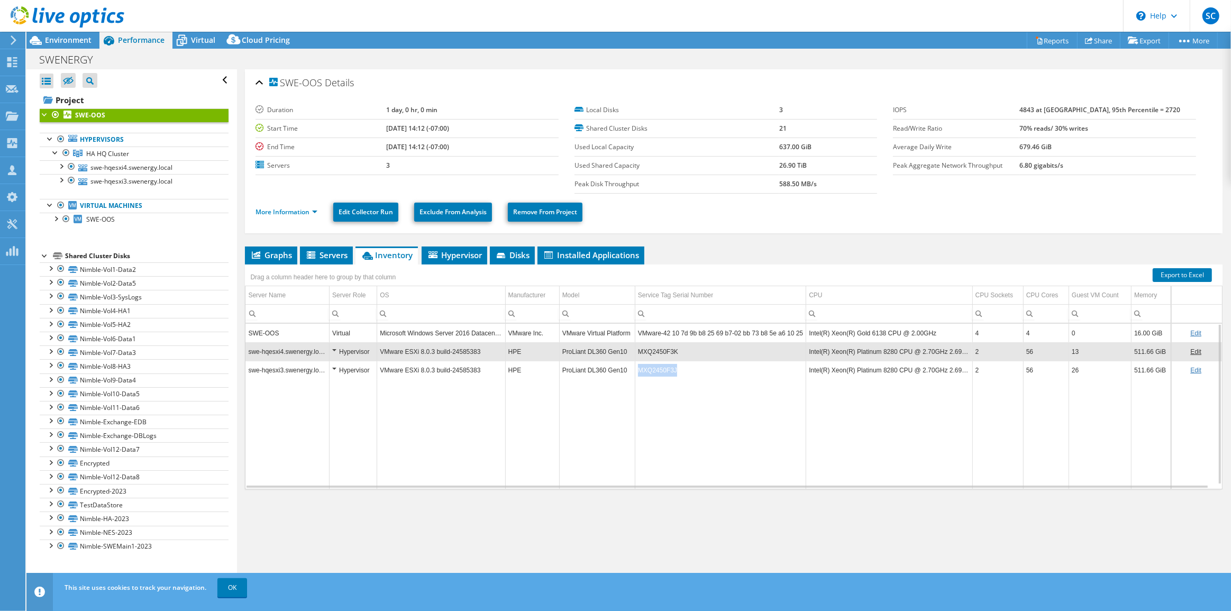
copy td "MXQ2450F3J"
drag, startPoint x: 635, startPoint y: 370, endPoint x: 682, endPoint y: 374, distance: 46.8
click at [682, 374] on td "MXQ2450F3J" at bounding box center [720, 370] width 171 height 19
